Goal: Transaction & Acquisition: Purchase product/service

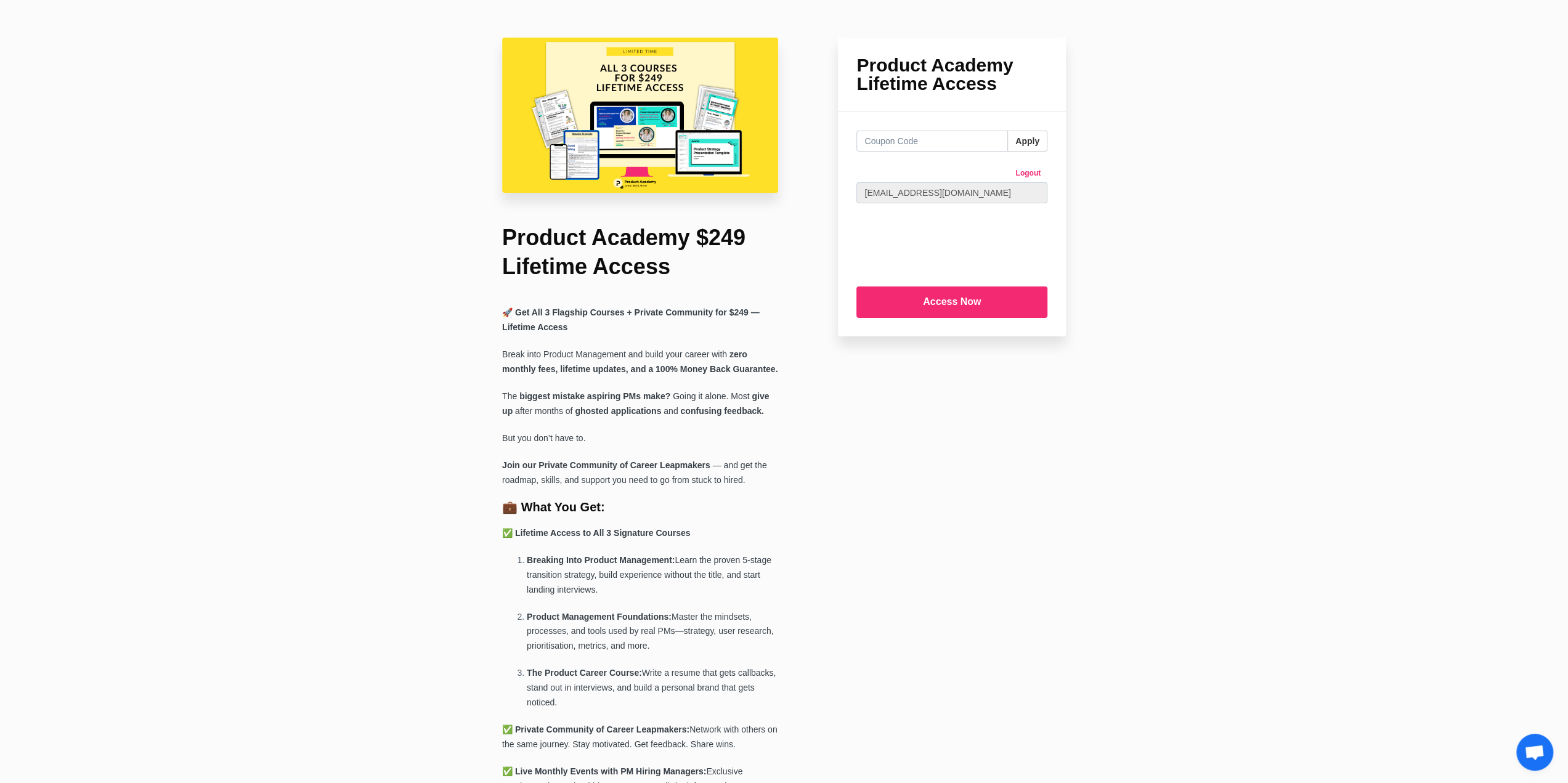
type input "k"
type input "="
type input "l"
click at [664, 98] on img at bounding box center [640, 116] width 276 height 156
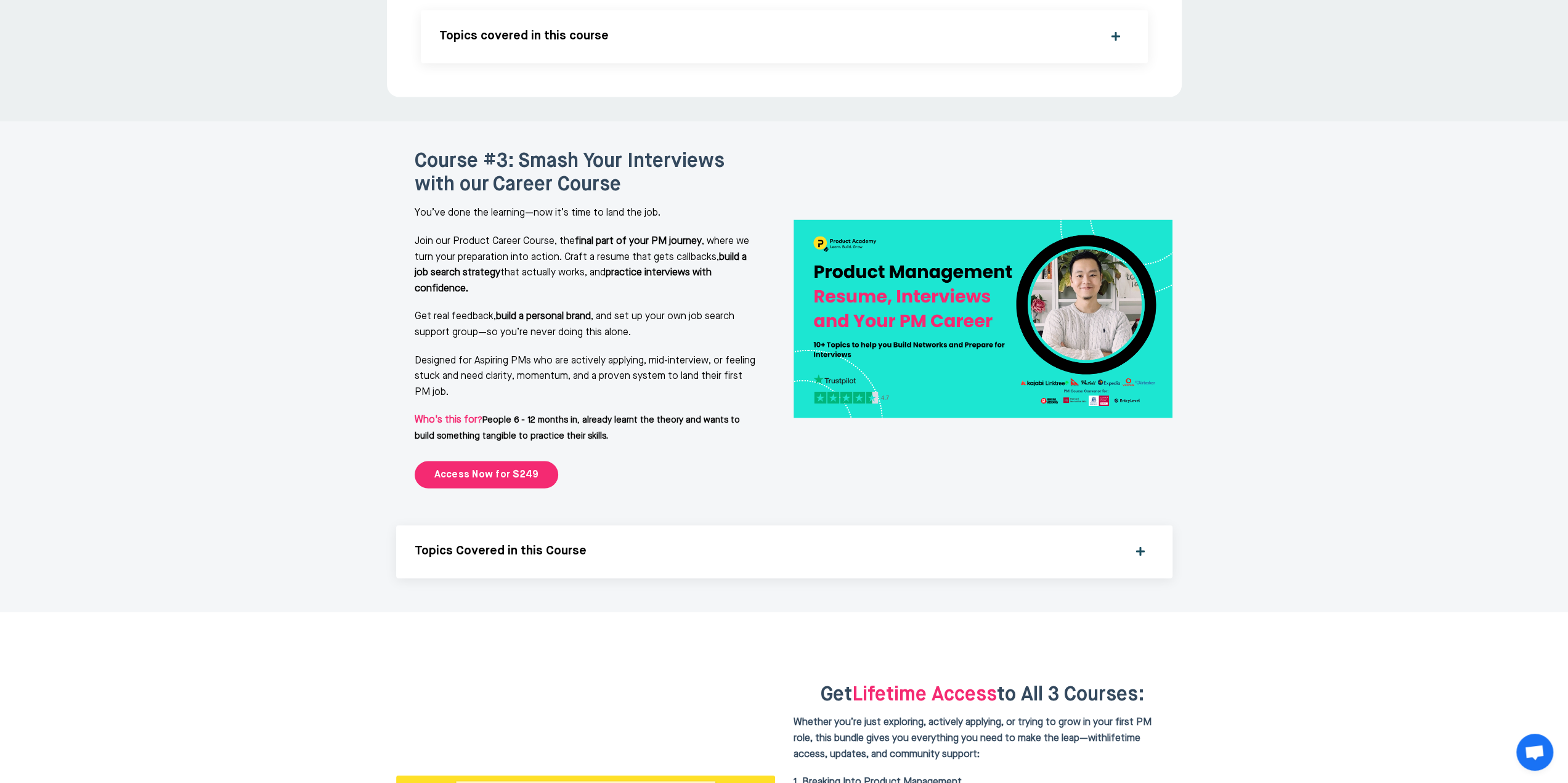
scroll to position [2526, 0]
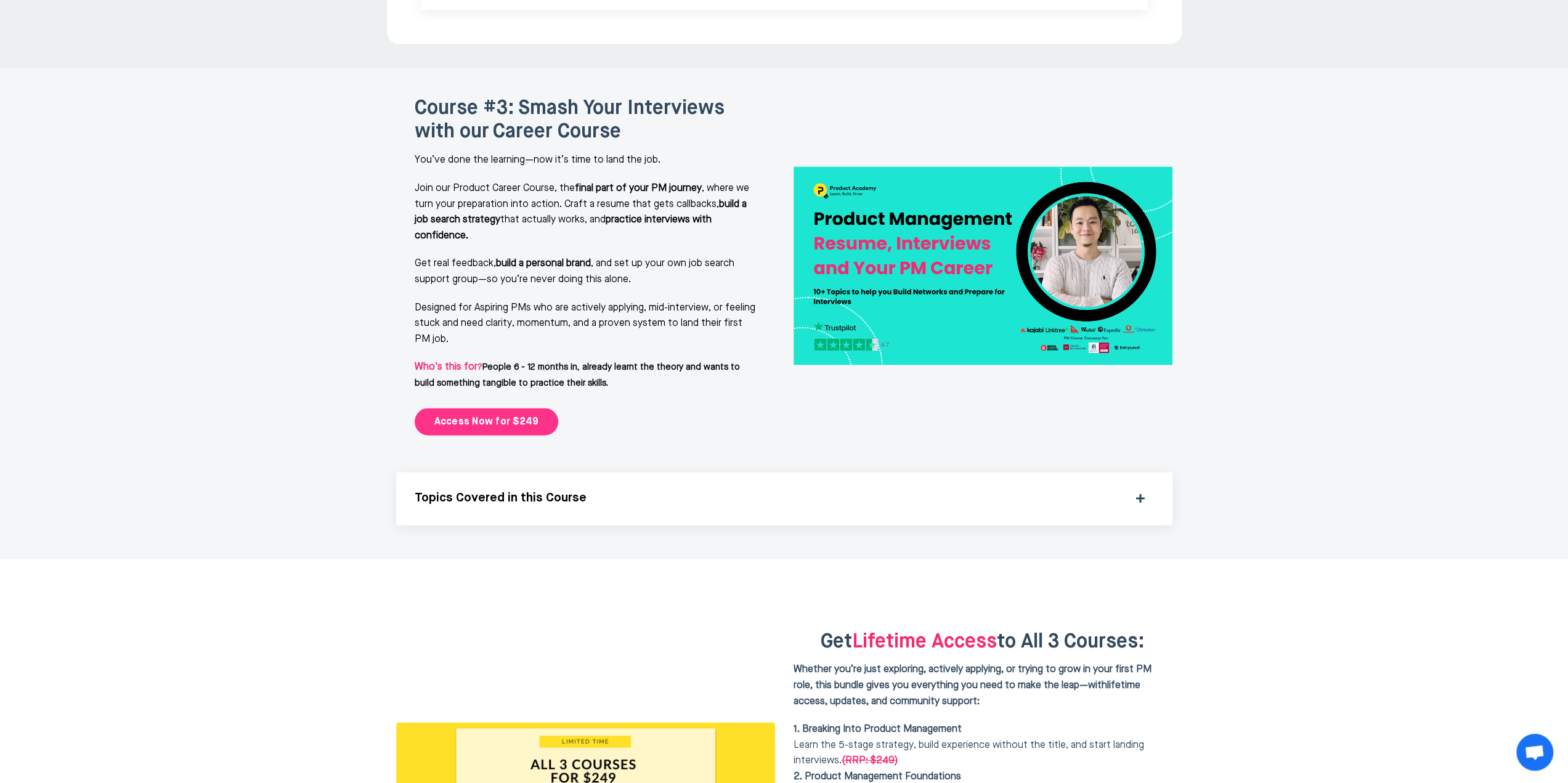
click at [507, 409] on link "Access Now for $249" at bounding box center [487, 422] width 145 height 27
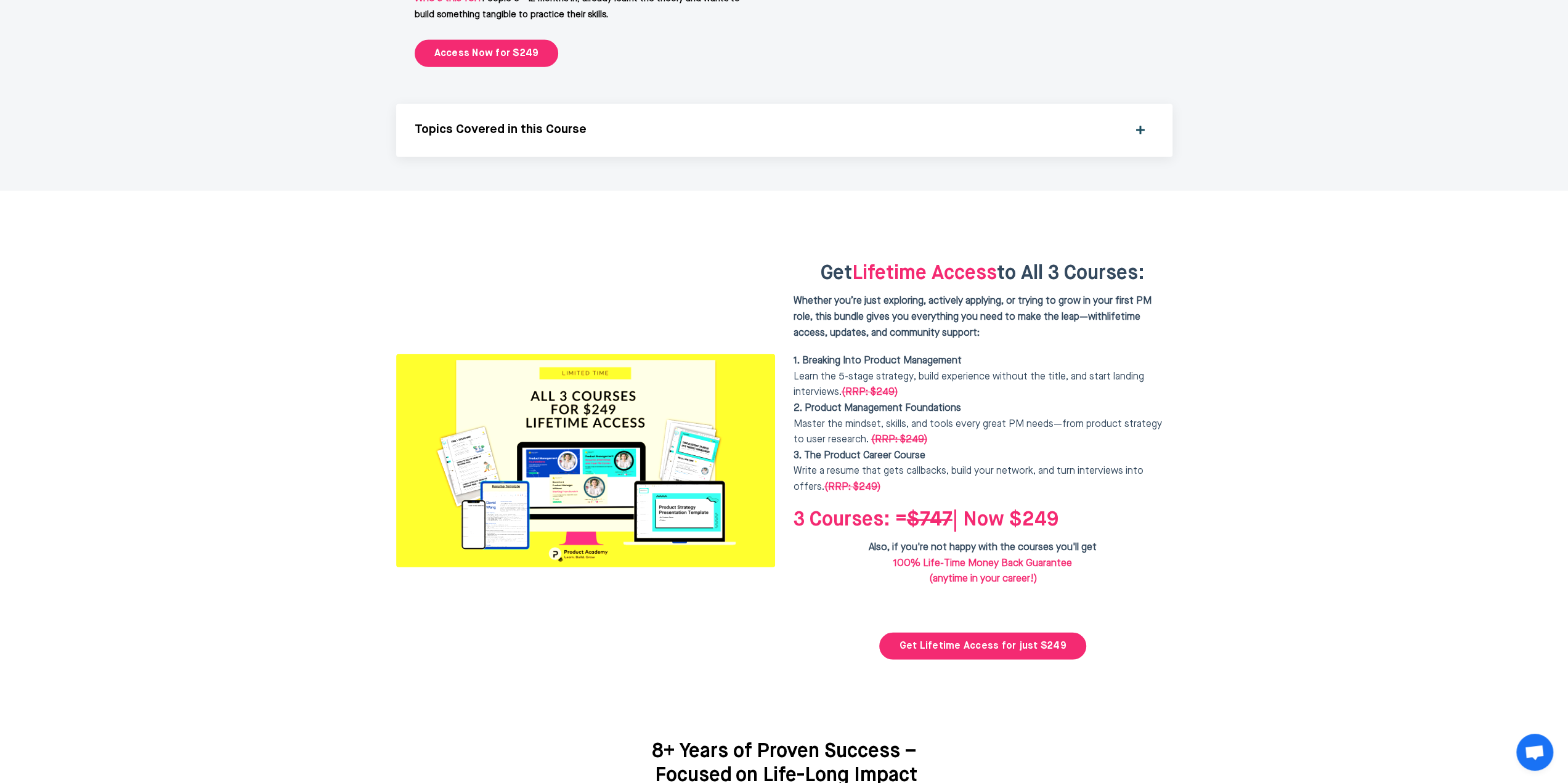
scroll to position [3006, 0]
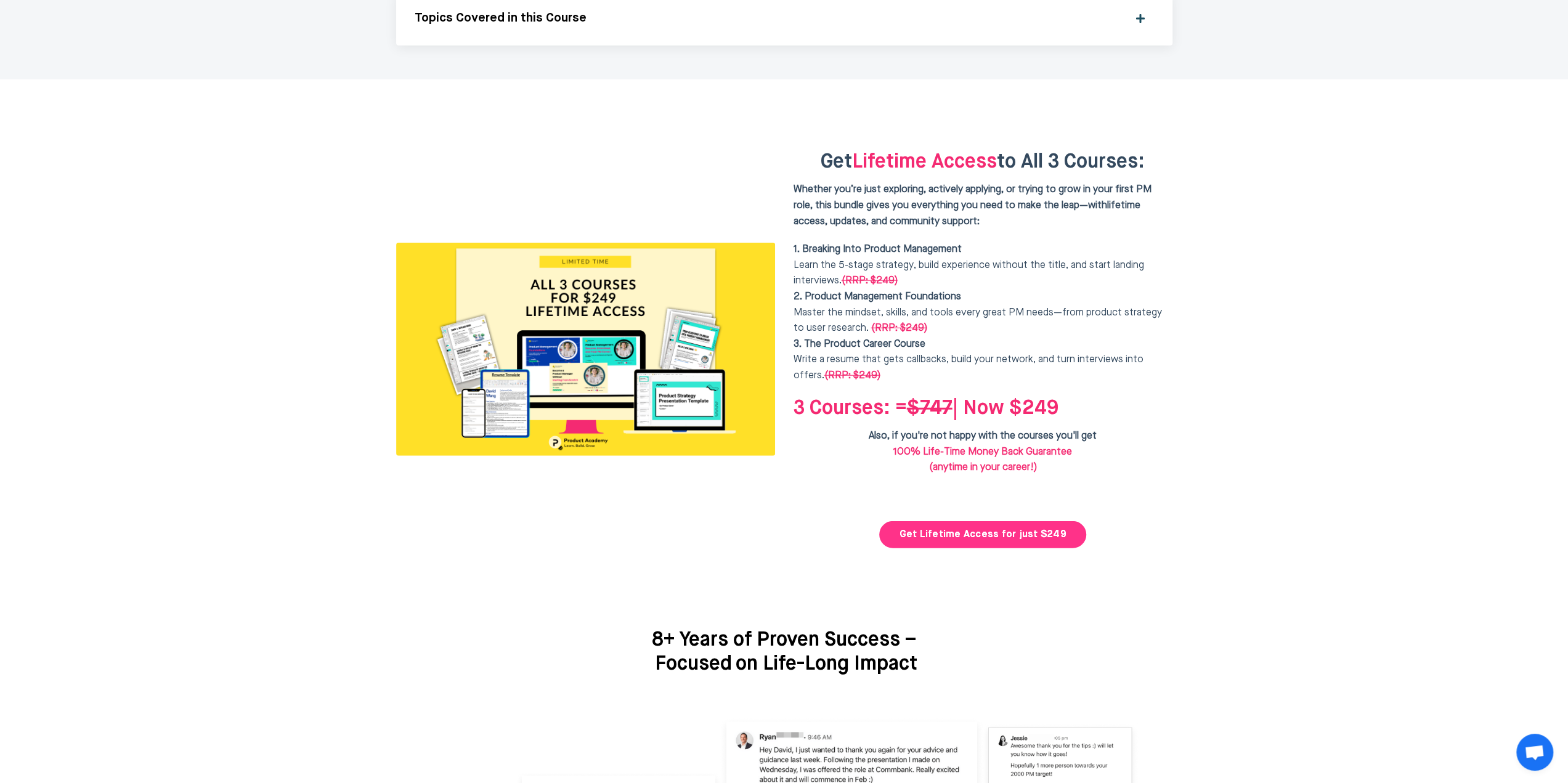
click at [955, 522] on link "Get Lifetime Access for just $249" at bounding box center [982, 535] width 207 height 27
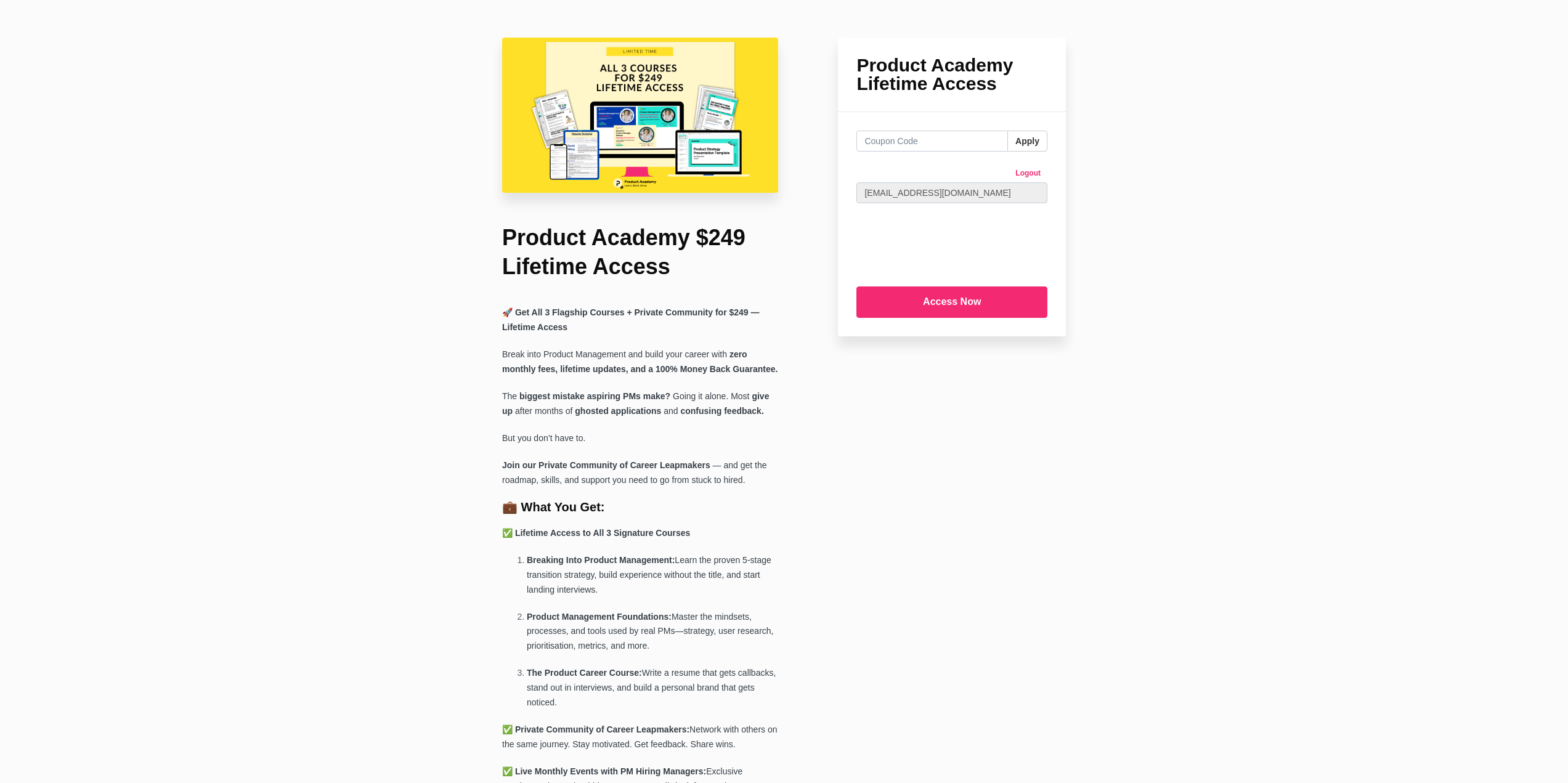
click at [909, 140] on input "text" at bounding box center [932, 141] width 152 height 21
type input "freelunch"
click at [1039, 135] on button "Apply" at bounding box center [1027, 141] width 40 height 21
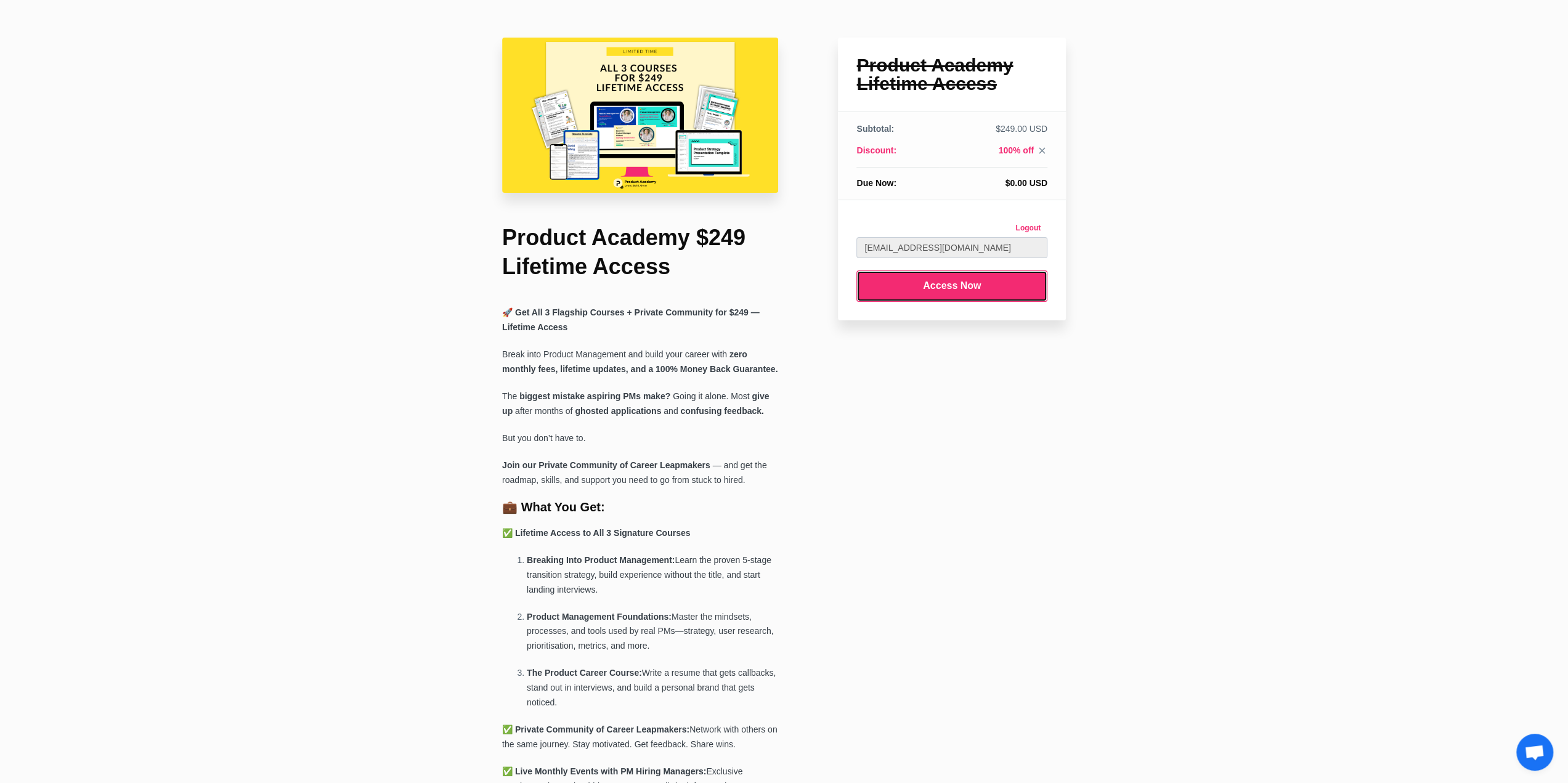
click at [981, 284] on input "Access Now" at bounding box center [952, 286] width 191 height 32
type input "Submitting..."
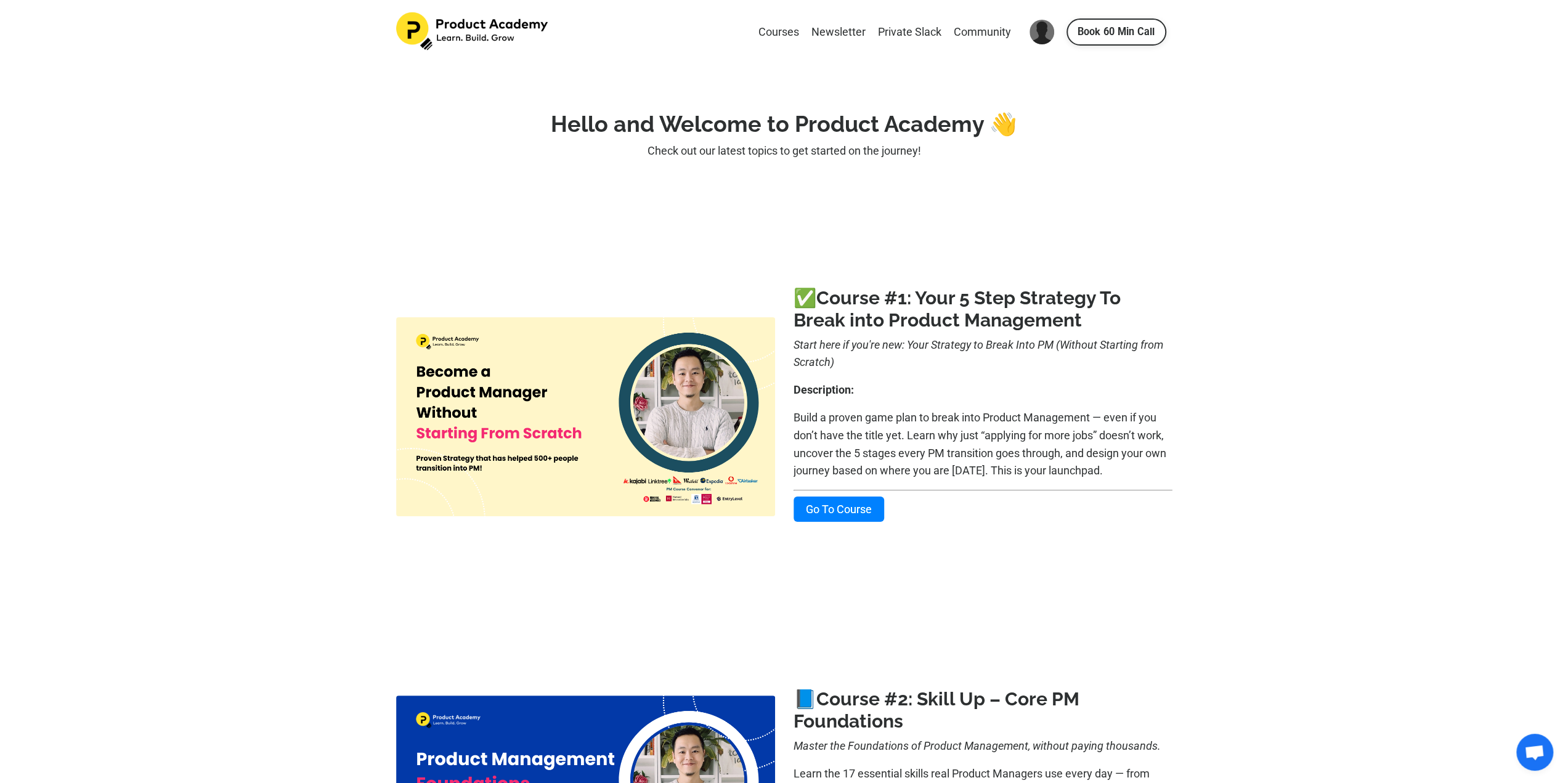
click at [870, 516] on link "Go To Course" at bounding box center [839, 509] width 91 height 25
click at [836, 509] on link "Go To Course" at bounding box center [839, 509] width 91 height 25
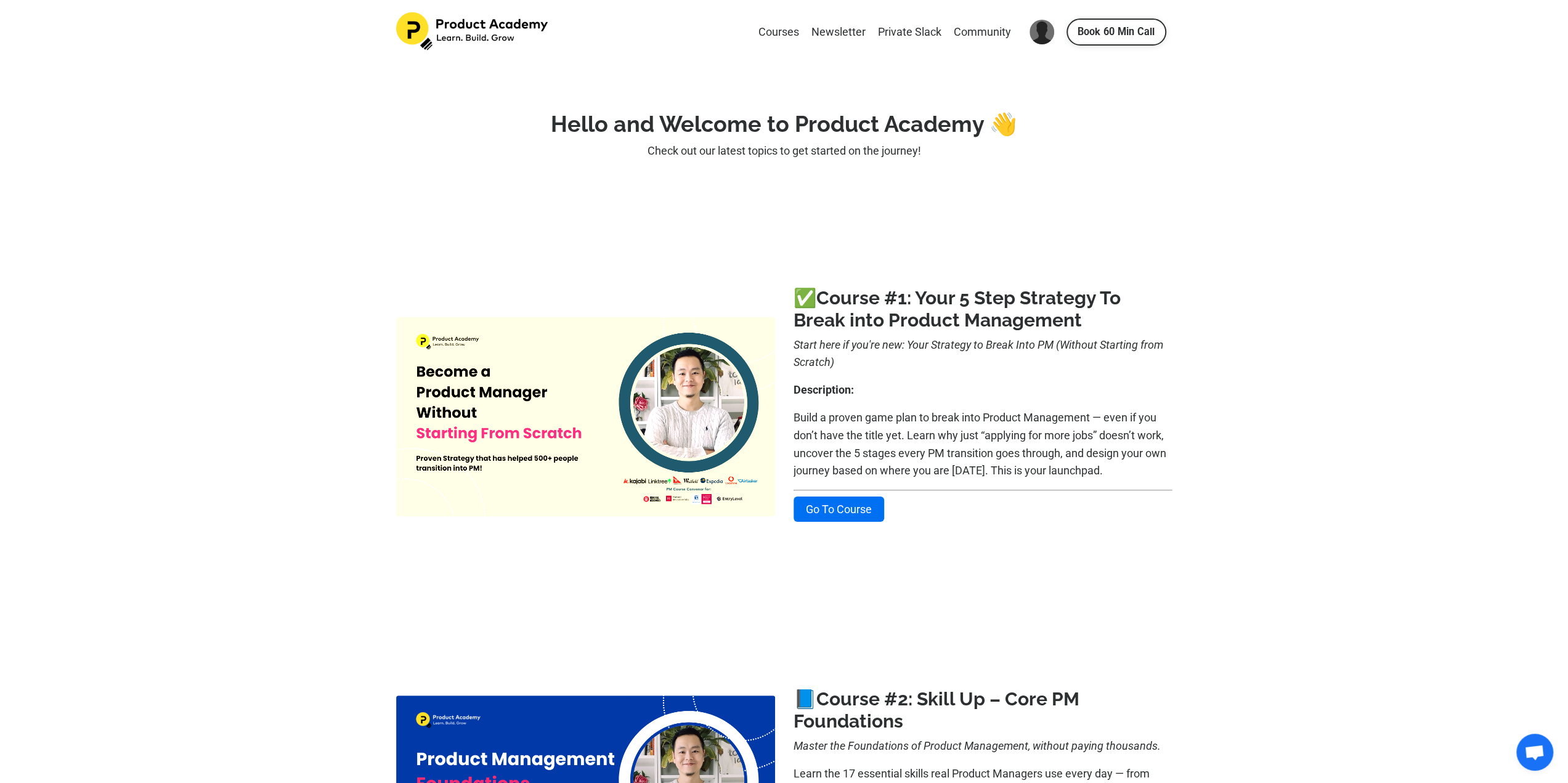
click at [523, 406] on img at bounding box center [586, 416] width 379 height 199
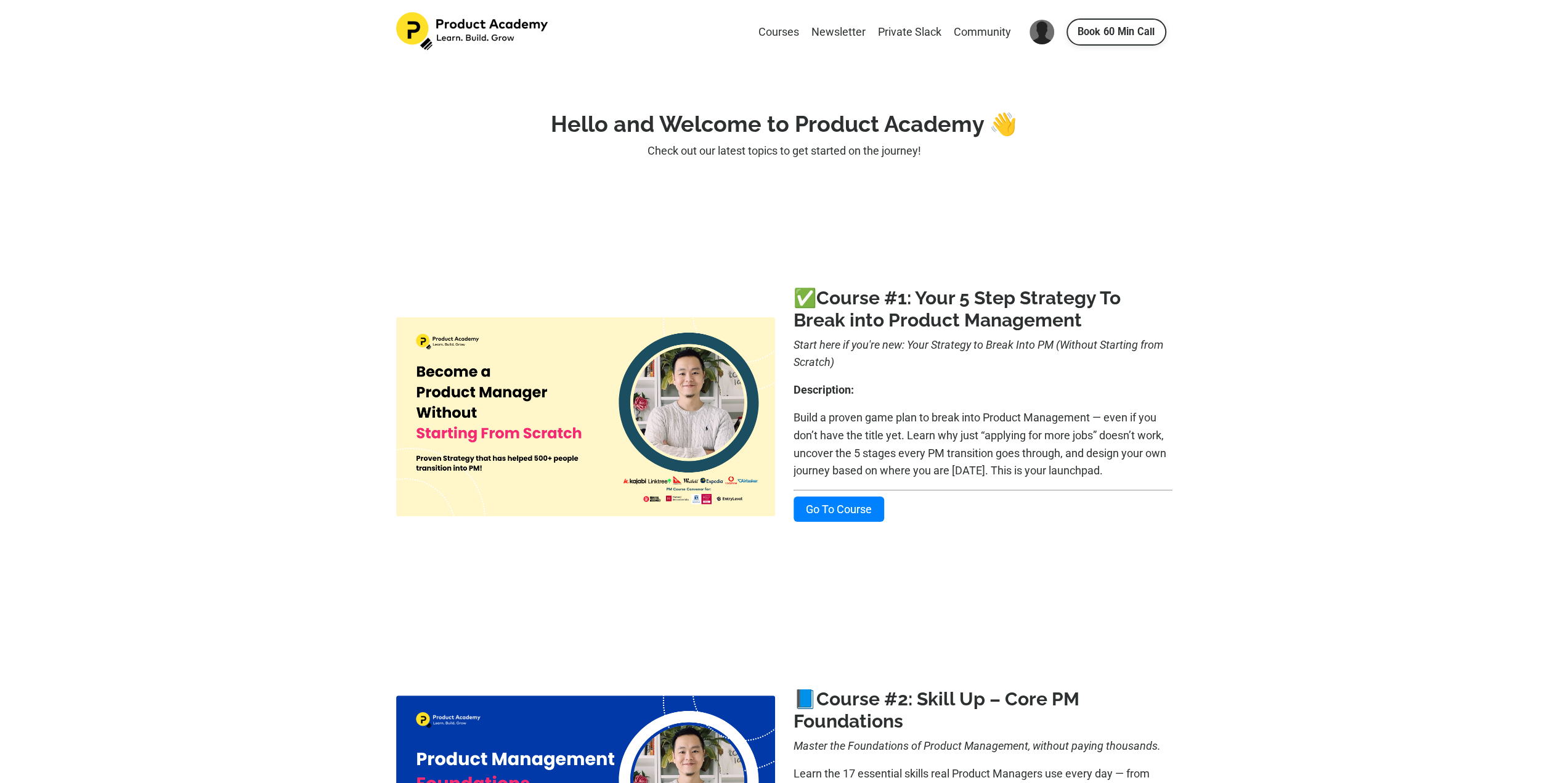
click at [864, 505] on link "Go To Course" at bounding box center [839, 509] width 91 height 25
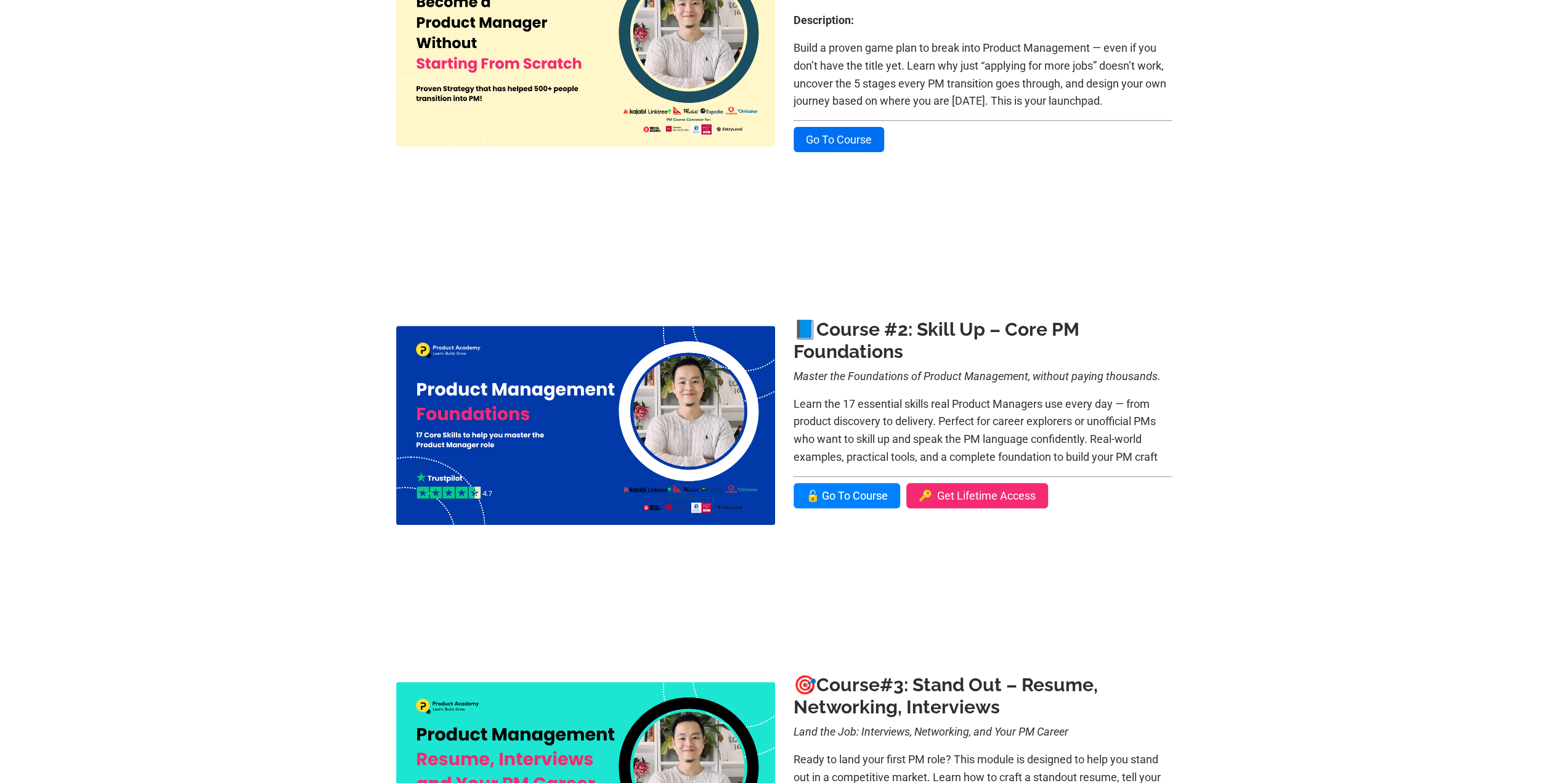
scroll to position [370, 0]
click at [873, 498] on link "🔓 Go To Course" at bounding box center [846, 495] width 107 height 25
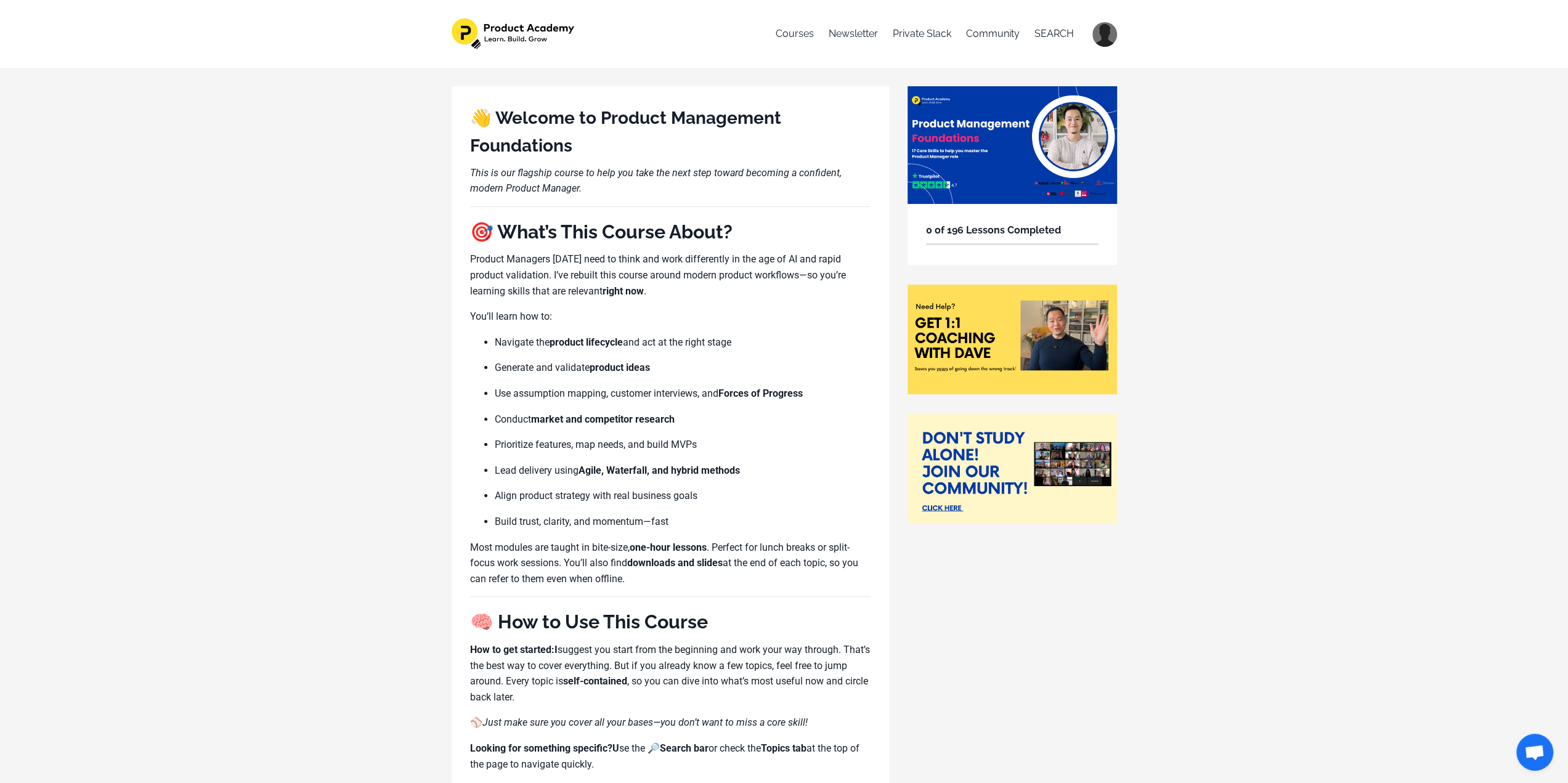
click at [1102, 40] on img at bounding box center [1105, 34] width 25 height 25
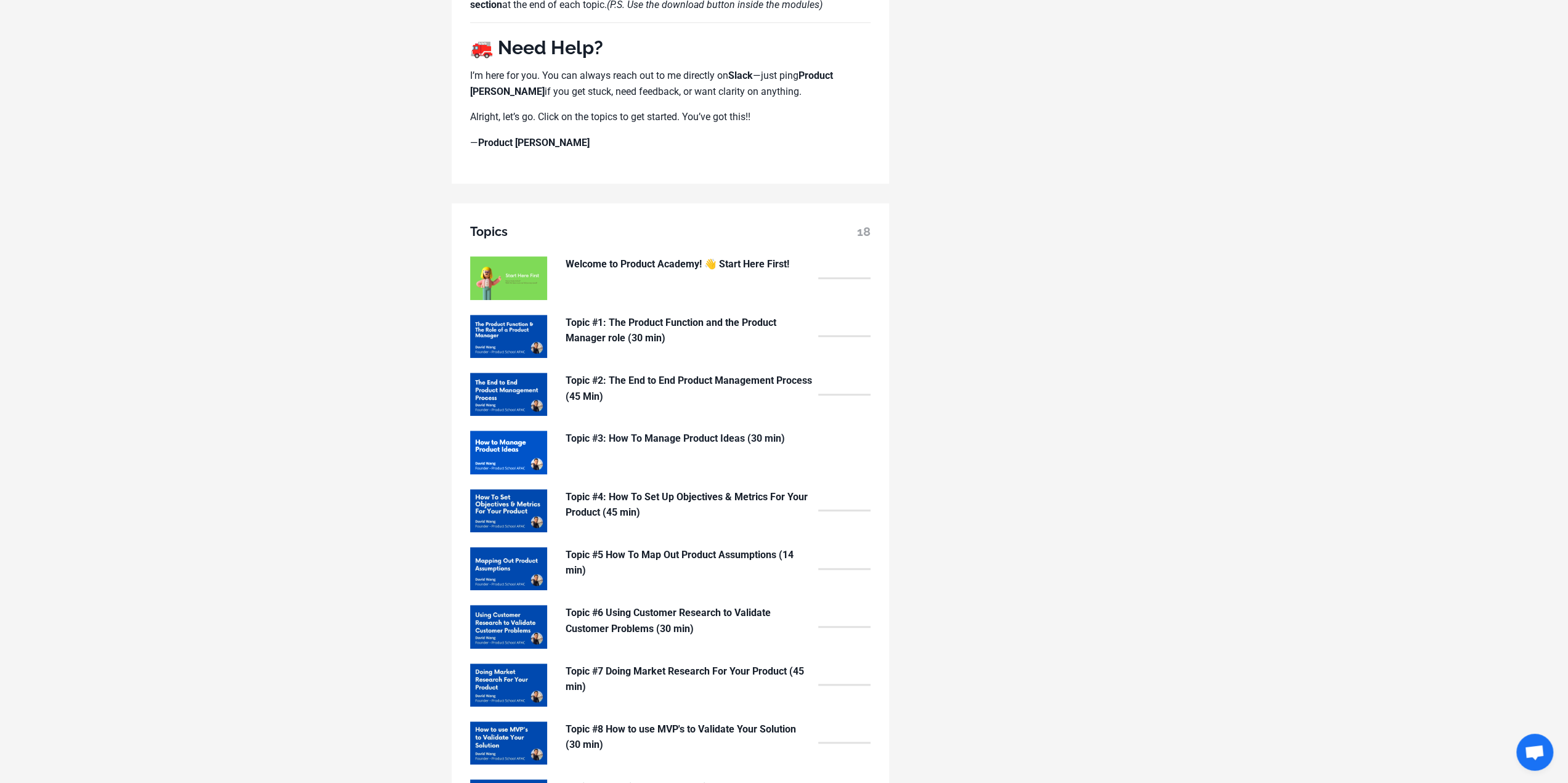
scroll to position [984, 0]
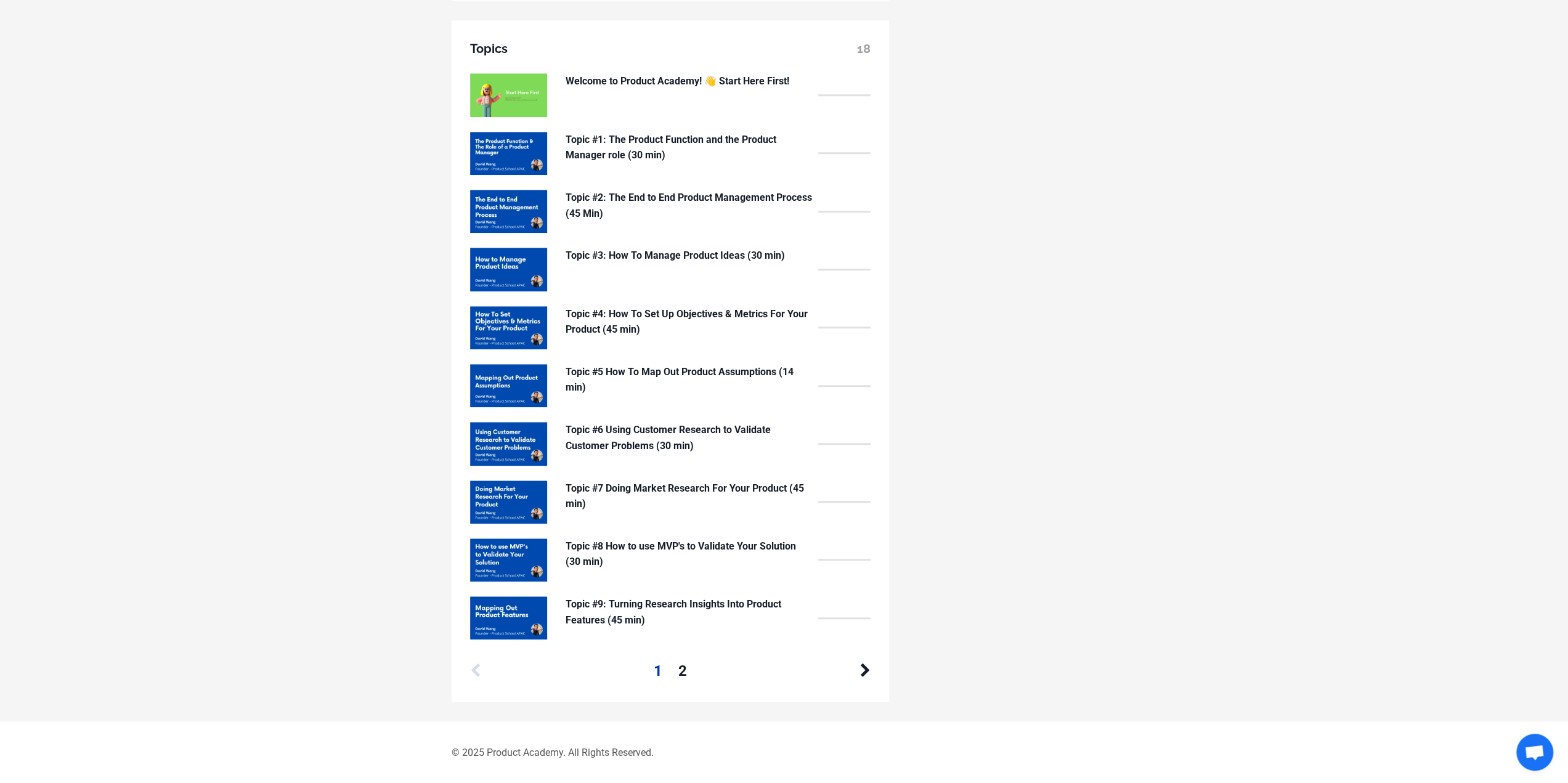
click at [677, 663] on div "1 2" at bounding box center [670, 671] width 274 height 23
click at [681, 667] on link "2" at bounding box center [681, 671] width 8 height 23
click at [529, 84] on img at bounding box center [508, 95] width 77 height 44
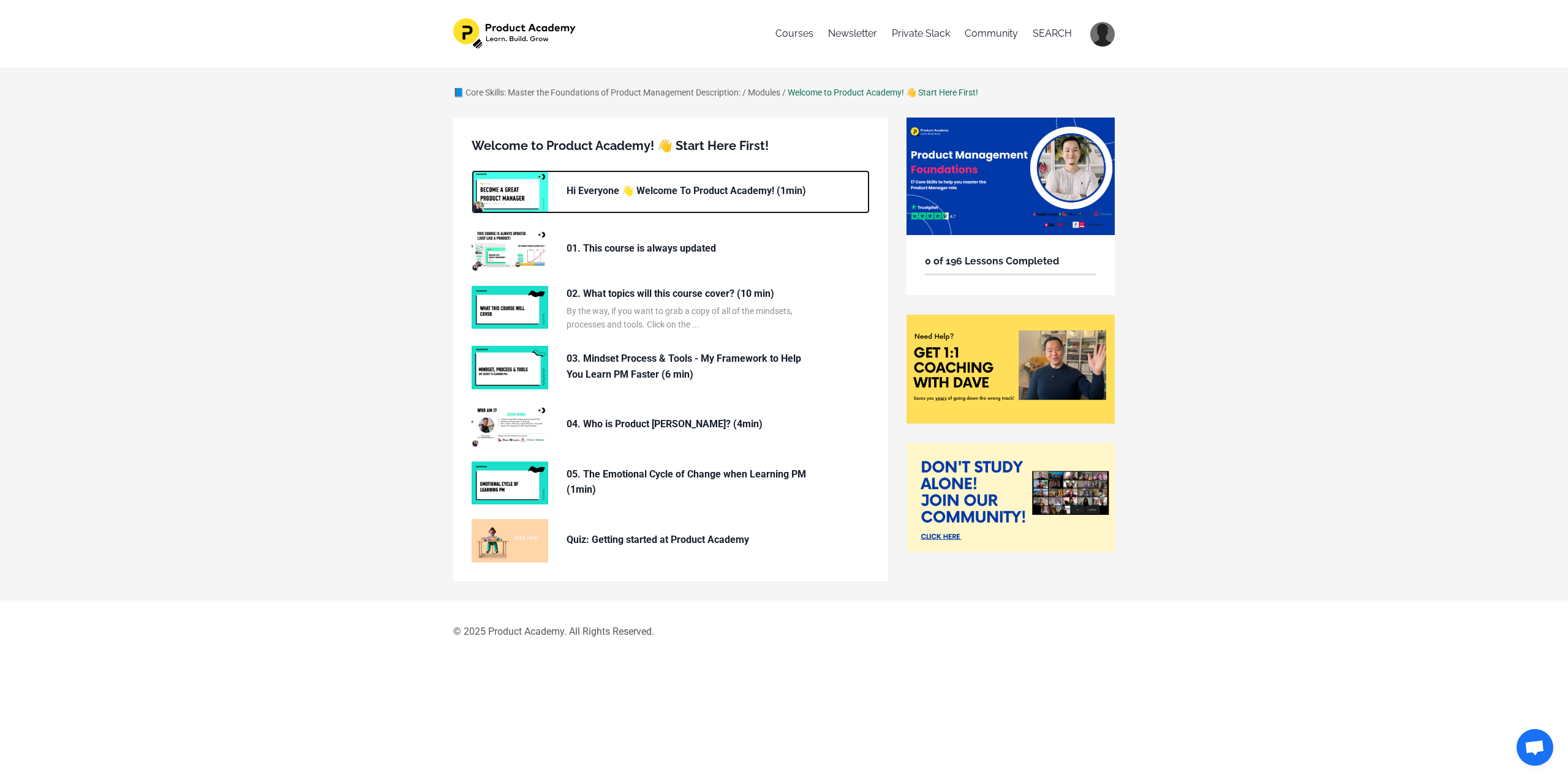
click at [577, 193] on p "Hi Everyone 👋 Welcome To Product Academy! (1min)" at bounding box center [689, 191] width 245 height 16
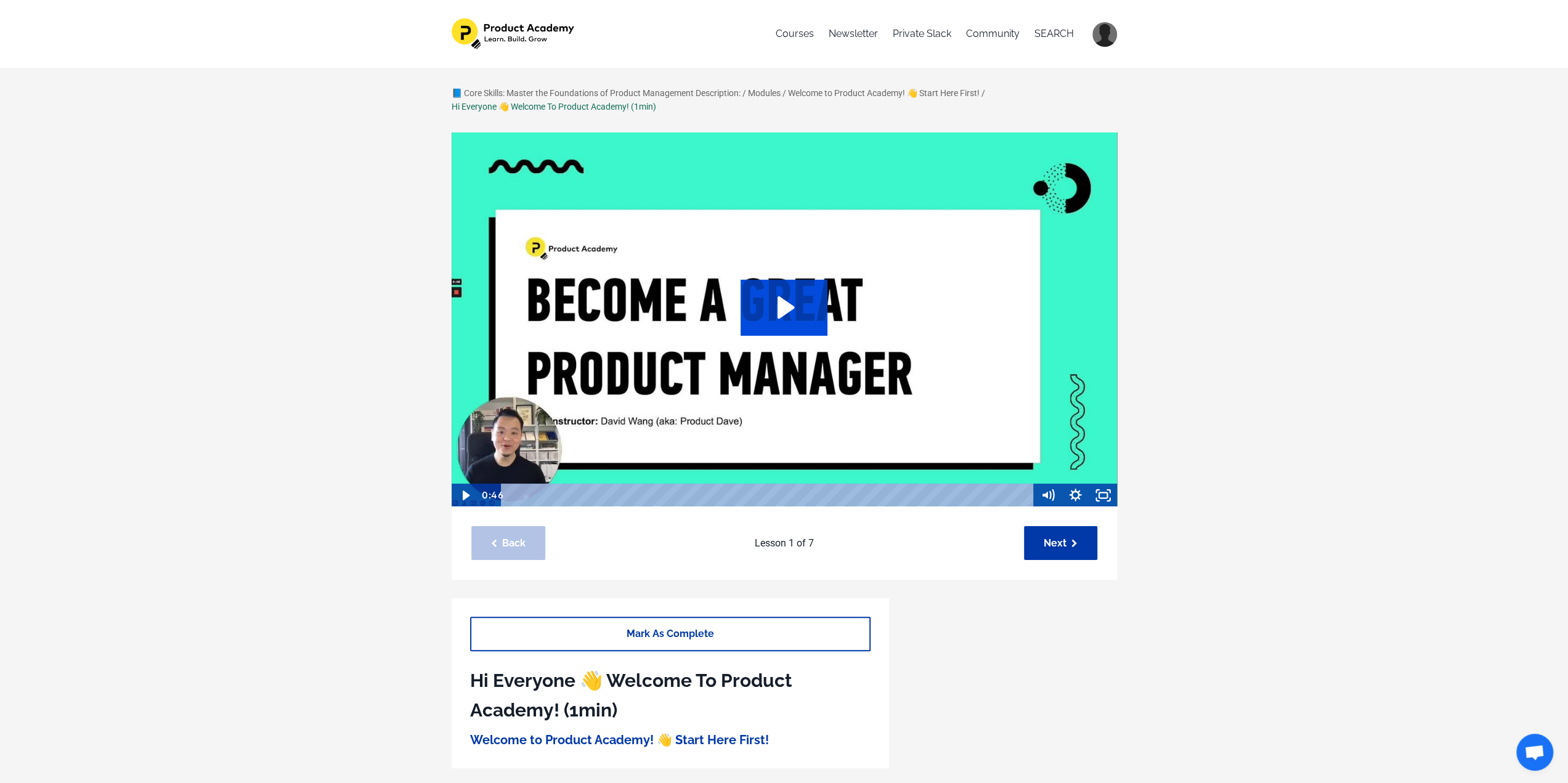
click at [776, 315] on icon "Play Video: sites/127338/video/mDfBbv8aQbejzaHbH1Xa_01._Who_is_the_course_desig…" at bounding box center [784, 308] width 87 height 56
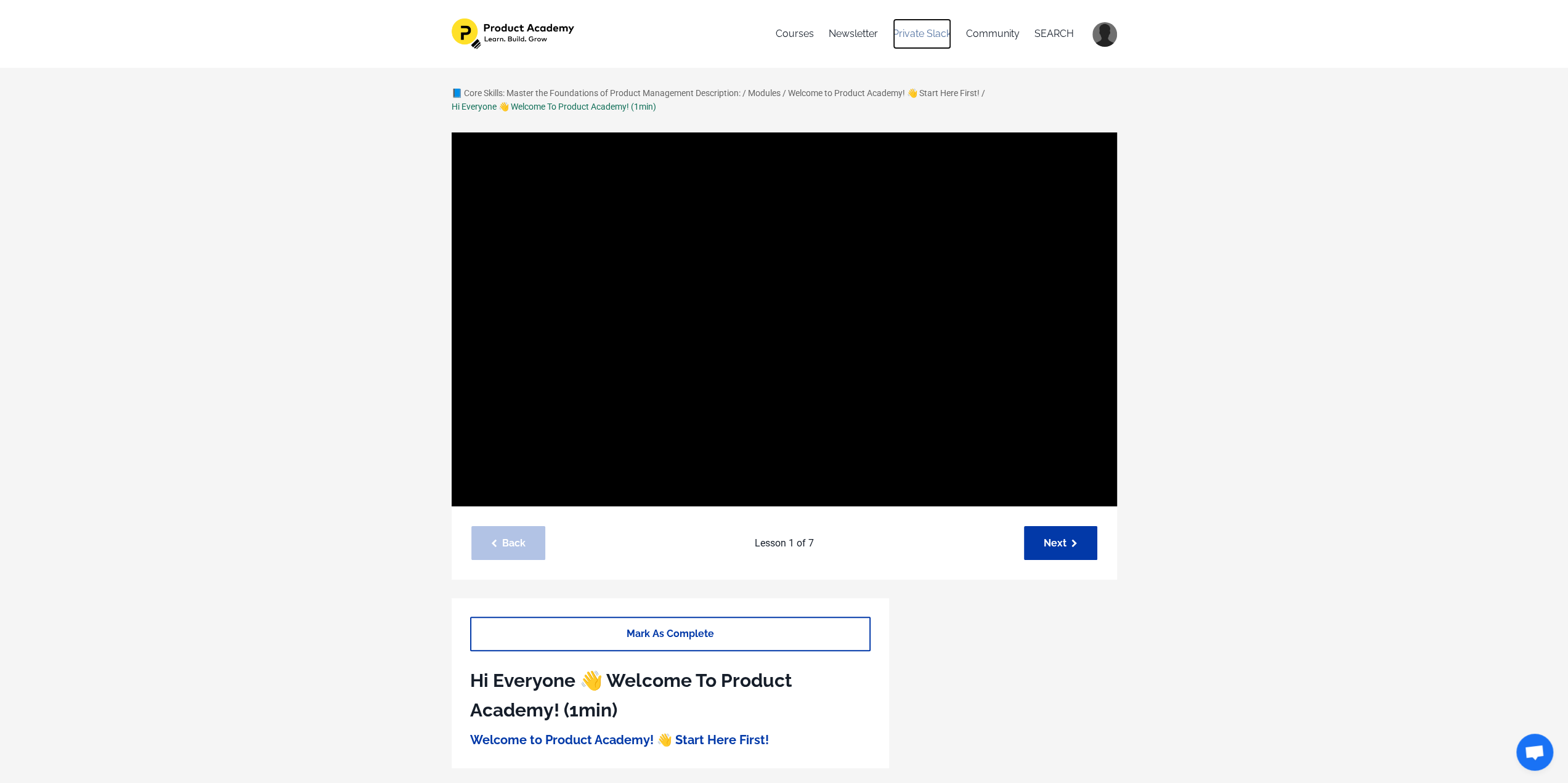
click at [927, 39] on link "Private Slack" at bounding box center [922, 33] width 58 height 31
